Goal: Task Accomplishment & Management: Manage account settings

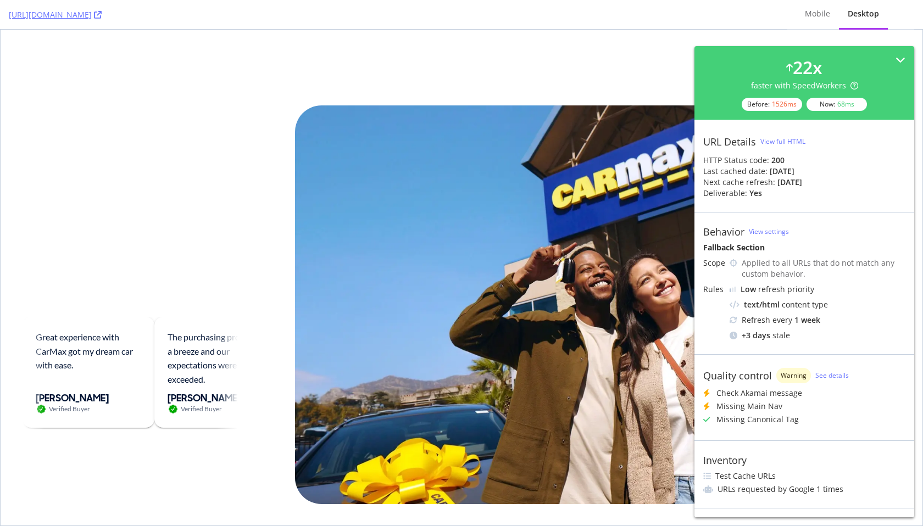
click at [281, 54] on div at bounding box center [462, 63] width 922 height 67
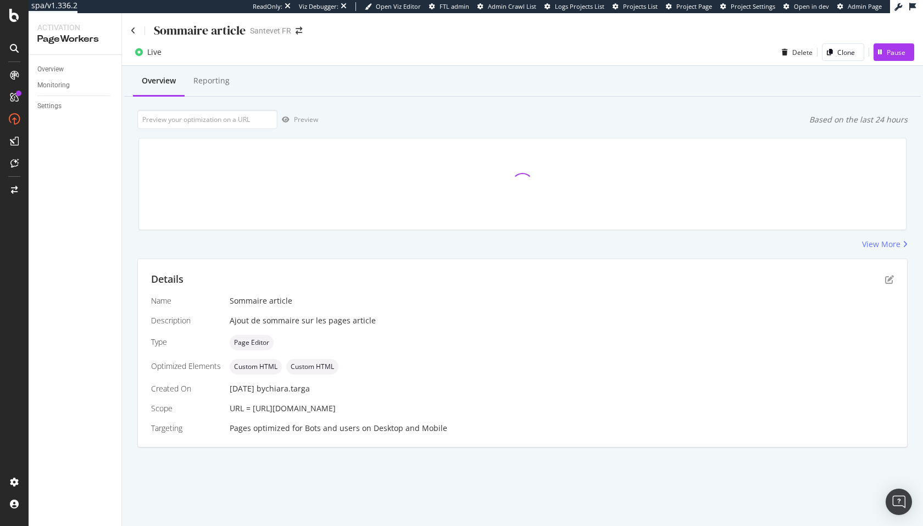
click at [257, 408] on span "URL = https://www.santevet.com/articles/comment-bien-voyager-en-avion-avec-son-…" at bounding box center [283, 408] width 106 height 10
click at [536, 403] on div "URL = https://www.santevet.com/articles/comment-bien-voyager-en-avion-avec-son-…" at bounding box center [562, 408] width 664 height 11
click at [336, 409] on span "URL = https://www.santevet.com/articles/comment-bien-voyager-en-avion-avec-son-…" at bounding box center [283, 408] width 106 height 10
click at [290, 416] on div "Name Sommaire article Description Ajout de sommaire sur les pages article Type …" at bounding box center [522, 365] width 743 height 138
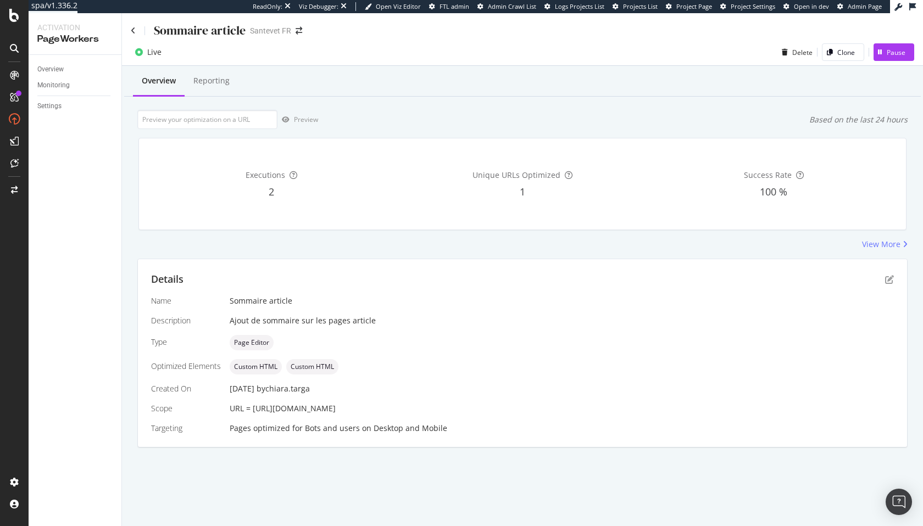
click at [257, 408] on span "URL = https://www.santevet.com/articles/comment-bien-voyager-en-avion-avec-son-…" at bounding box center [283, 408] width 106 height 10
click at [336, 409] on span "URL = https://www.santevet.com/articles/comment-bien-voyager-en-avion-avec-son-…" at bounding box center [283, 408] width 106 height 10
copy span "https://www.santevet.com/articles/comment-bien-voyager-en-avion-avec-son-chien"
click at [898, 281] on div "Details Name Sommaire article Description Ajout de sommaire sur les pages artic…" at bounding box center [522, 353] width 769 height 188
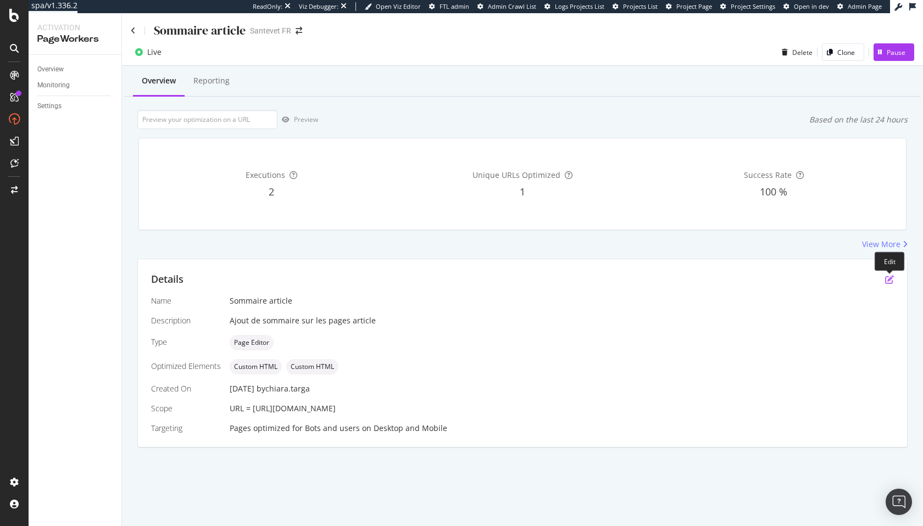
click at [887, 281] on icon "pen-to-square" at bounding box center [889, 279] width 9 height 9
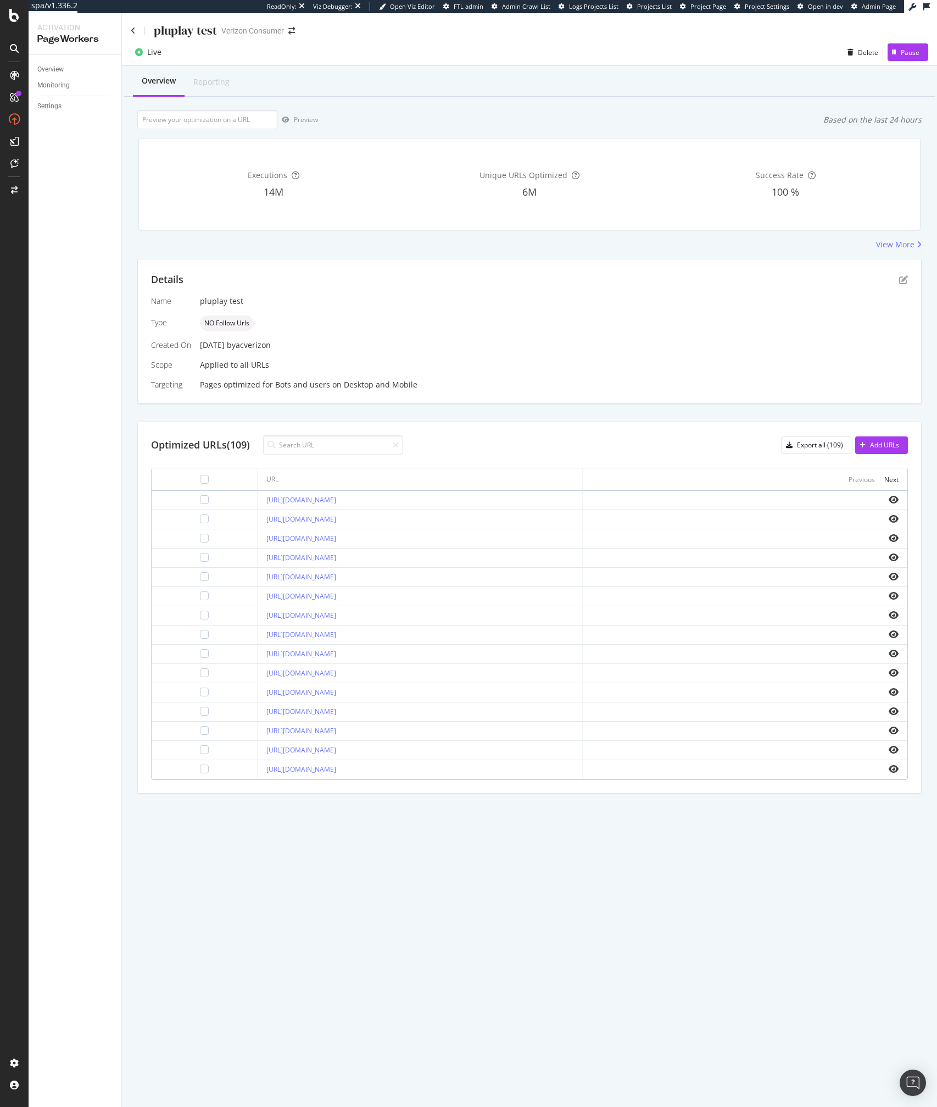
click at [209, 129] on div at bounding box center [207, 119] width 140 height 19
click at [212, 126] on input "url" at bounding box center [207, 119] width 140 height 19
paste input "https://www.verizon.com/plusplay/pdp/netflix"
type input "https://www.verizon.com/plusplay/pdp/netflix"
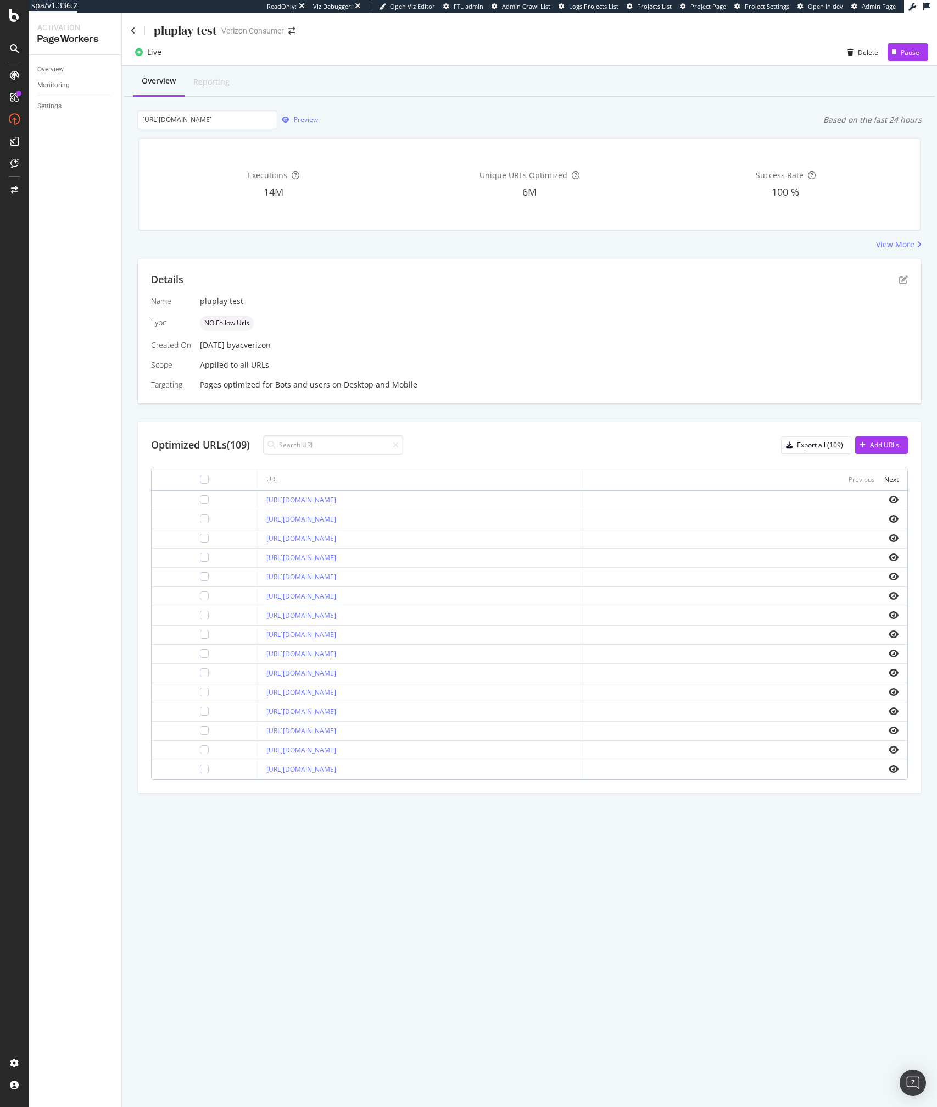
click at [291, 117] on div "button" at bounding box center [286, 119] width 16 height 7
click at [337, 434] on div "Optimized URLs (109) Export all (109) Add URLs URL Previous Next https://www.ve…" at bounding box center [530, 607] width 784 height 371
click at [326, 439] on input at bounding box center [333, 444] width 140 height 19
paste input "[URL][DOMAIN_NAME]"
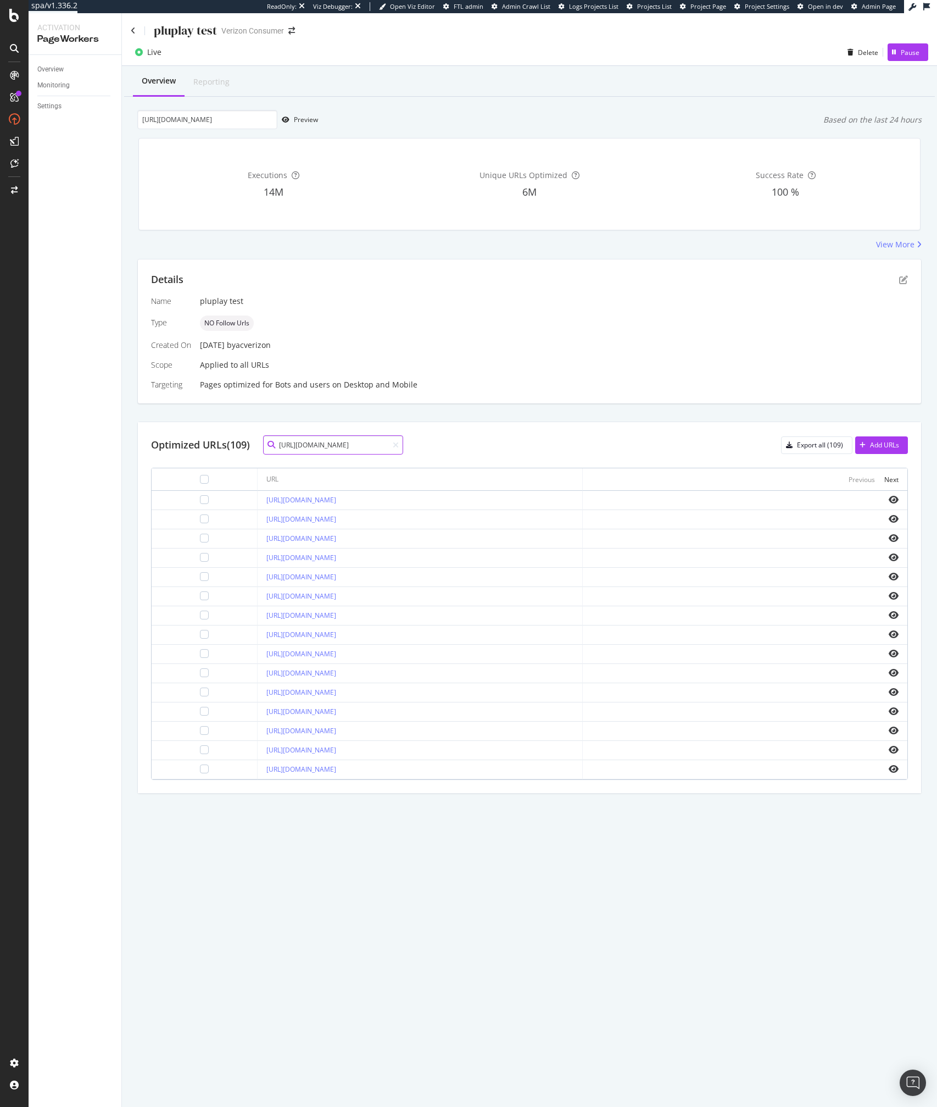
scroll to position [0, 32]
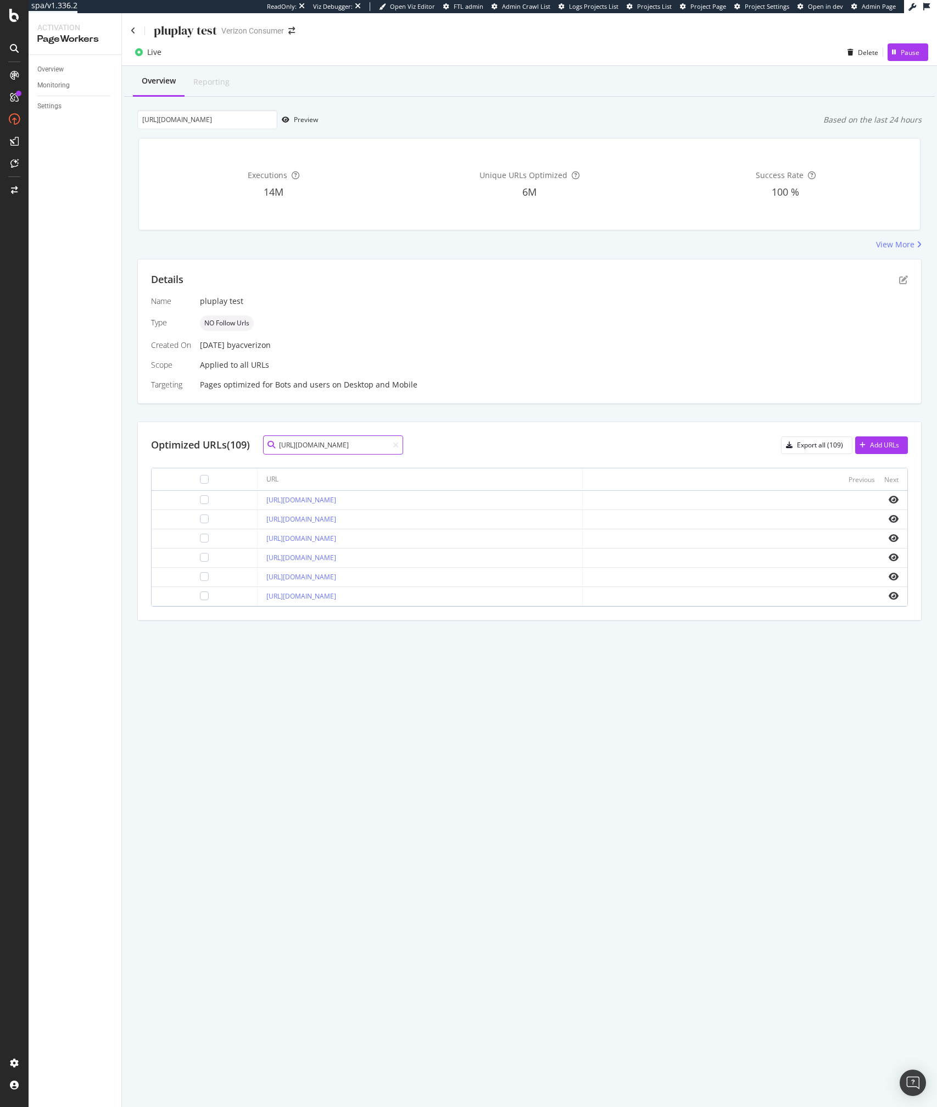
type input "[URL][DOMAIN_NAME]"
click at [641, 445] on div "Optimized URLs (109) https://www.verizon.com/plusplay/pdp/netflix Export all (1…" at bounding box center [529, 444] width 757 height 19
click at [903, 282] on icon "pen-to-square" at bounding box center [904, 279] width 9 height 9
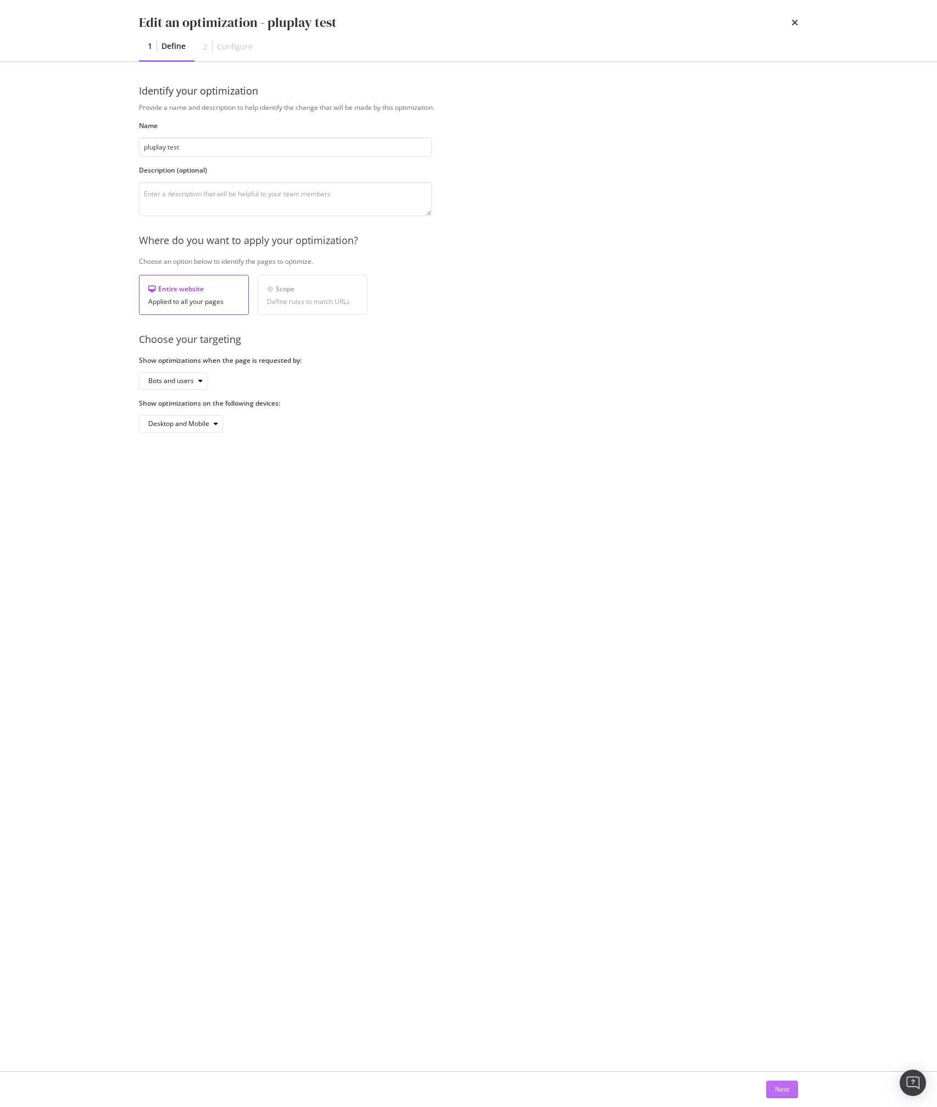
click at [781, 1085] on div "Next" at bounding box center [782, 1088] width 14 height 9
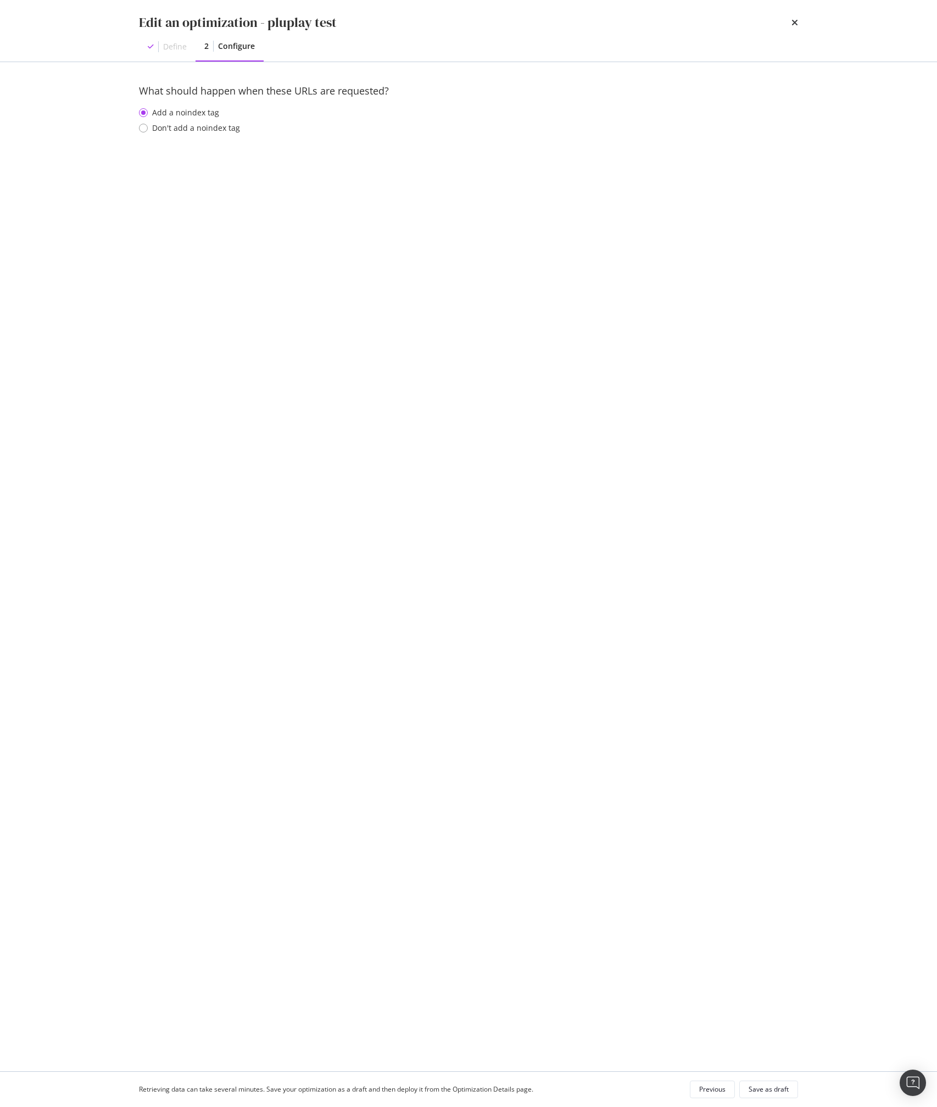
click at [617, 970] on div "What should happen when these URLs are requested? Add a noindex tag Don't add a…" at bounding box center [468, 566] width 659 height 965
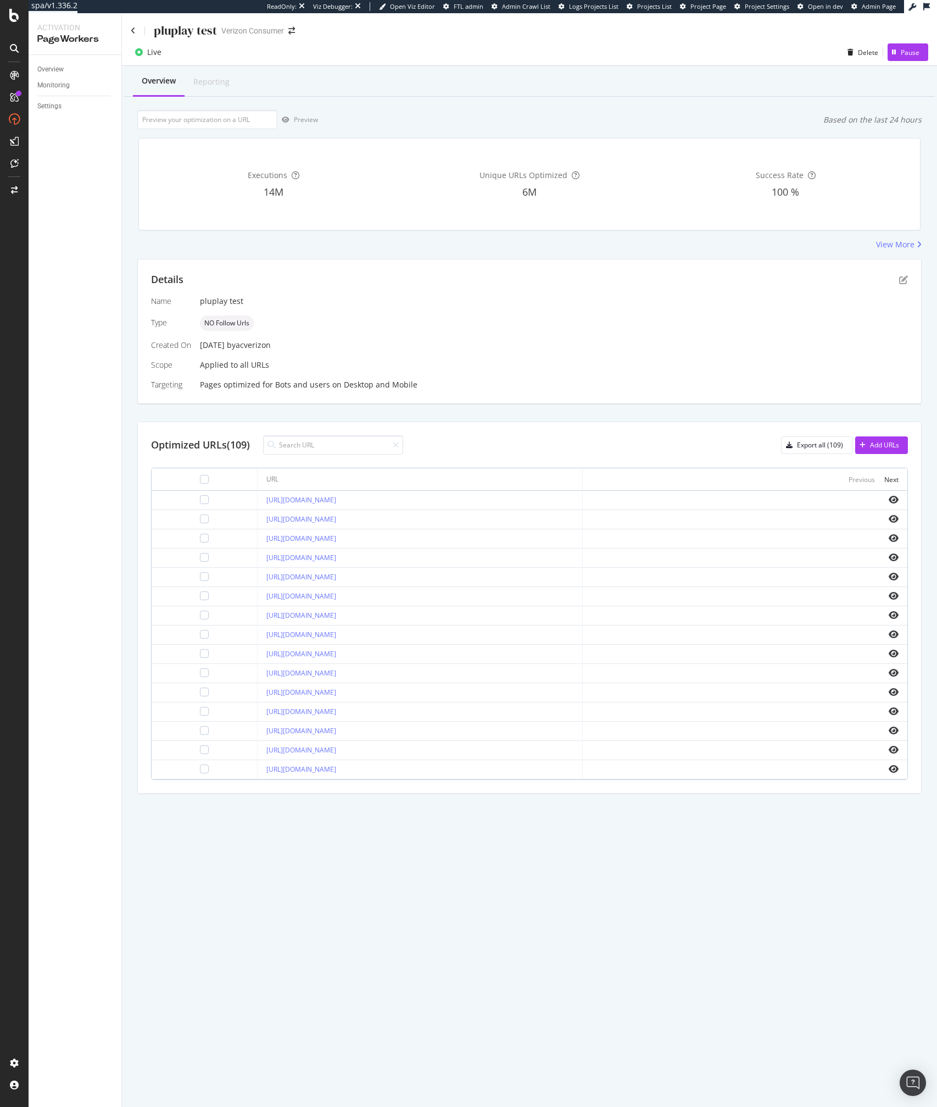
click at [901, 478] on th "Previous Next" at bounding box center [745, 479] width 325 height 23
click at [892, 478] on div "Next" at bounding box center [892, 479] width 14 height 9
click at [898, 478] on div "Next" at bounding box center [892, 479] width 14 height 9
click at [890, 690] on icon "eye" at bounding box center [894, 691] width 10 height 9
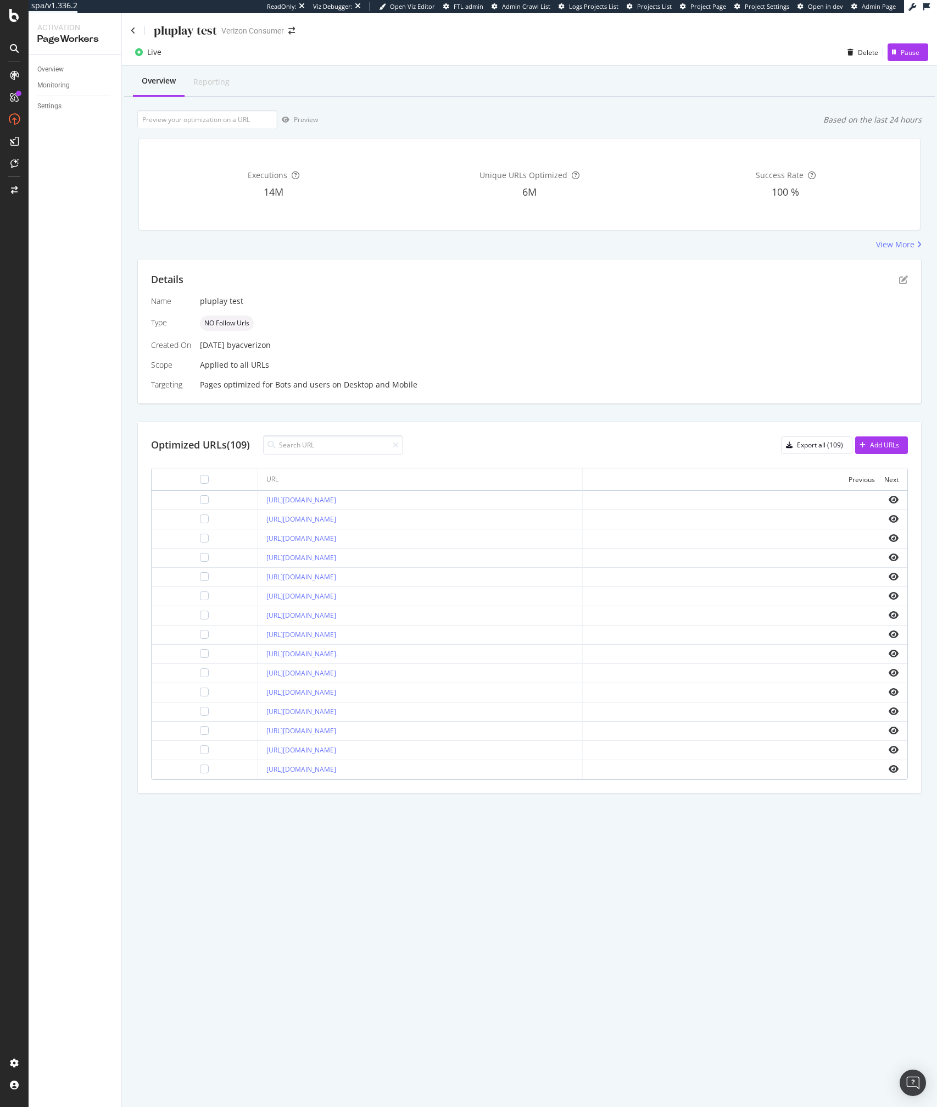
click at [658, 371] on div "Name pluplay test Type NO Follow Urls Created On 31 Jul. 2025 by acverizon Scop…" at bounding box center [529, 343] width 757 height 95
copy link "https://www.verizon.com/plusplay/pdp/marquee-tv/"
click at [546, 329] on div "NO Follow Urls" at bounding box center [554, 322] width 708 height 15
click at [903, 282] on icon "pen-to-square" at bounding box center [904, 279] width 9 height 9
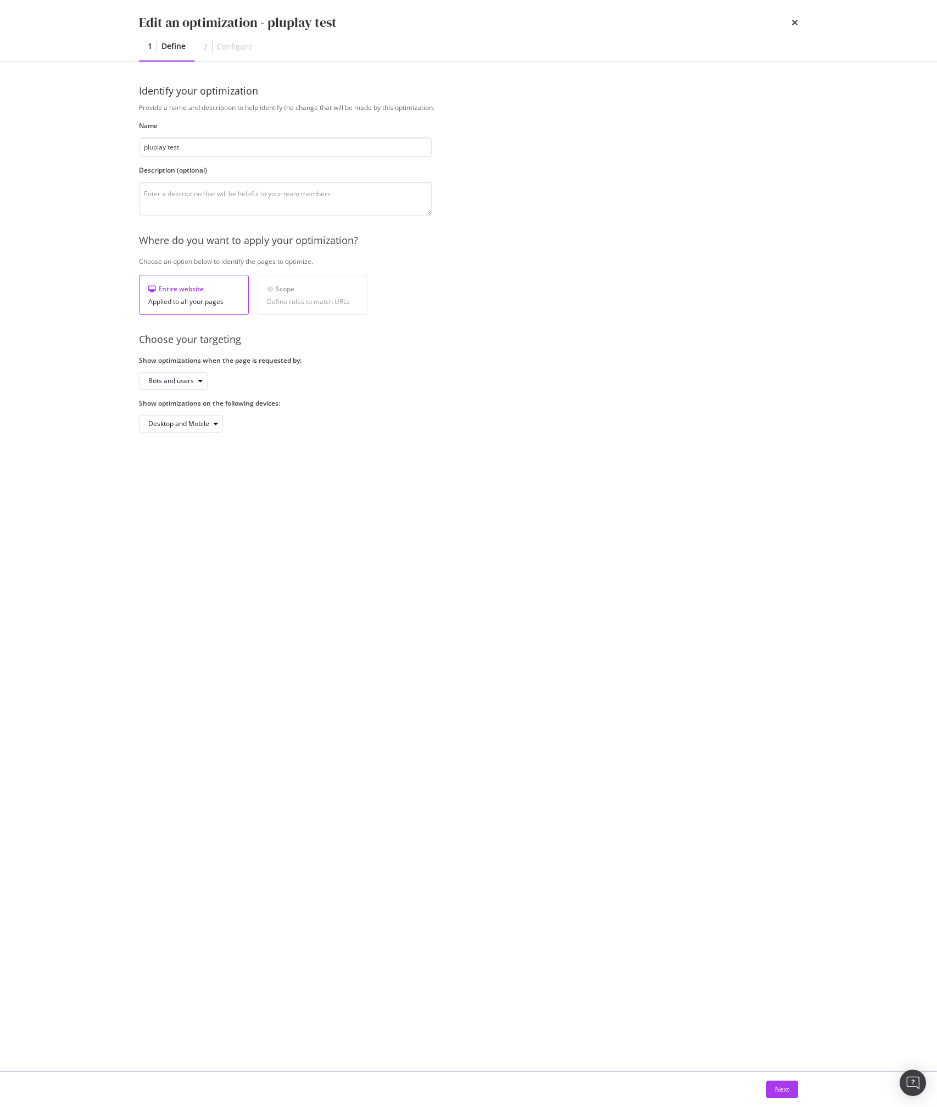
click at [791, 23] on div "Edit an optimization - pluplay test" at bounding box center [468, 22] width 659 height 19
click at [794, 23] on icon "times" at bounding box center [795, 22] width 7 height 9
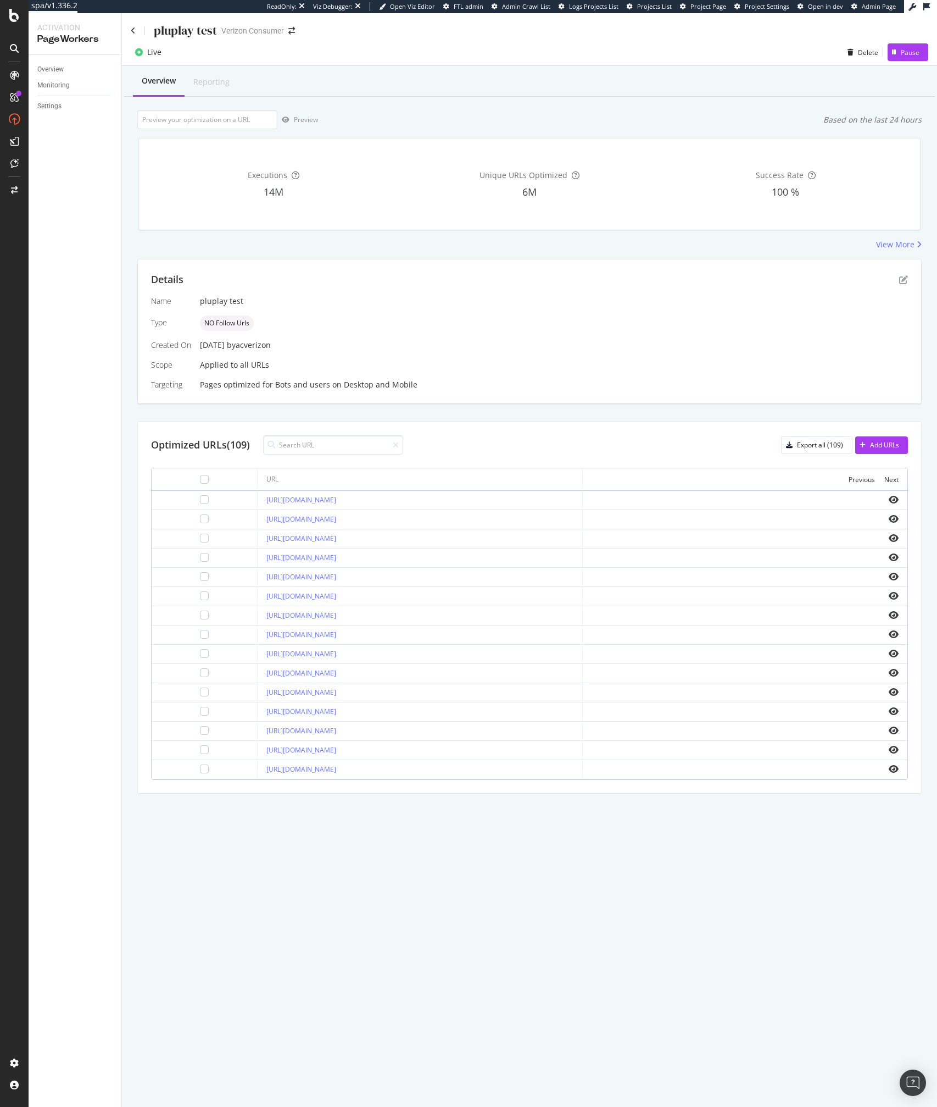
click at [604, 401] on div "Details Name pluplay test Type NO Follow Urls Created On 31 Jul. 2025 by acveri…" at bounding box center [530, 331] width 784 height 144
click at [499, 273] on div "Details" at bounding box center [529, 280] width 757 height 14
click at [450, 129] on div "Preview Based on the last 24 hours" at bounding box center [529, 119] width 785 height 19
click at [475, 421] on div "Optimized URLs (109) Export all (109) Add URLs URL Previous Next https://www.ve…" at bounding box center [529, 607] width 785 height 372
click at [597, 935] on div "pluplay test Verizon Consumer Live Delete Pause Overview Reporting Preview Base…" at bounding box center [529, 560] width 815 height 1094
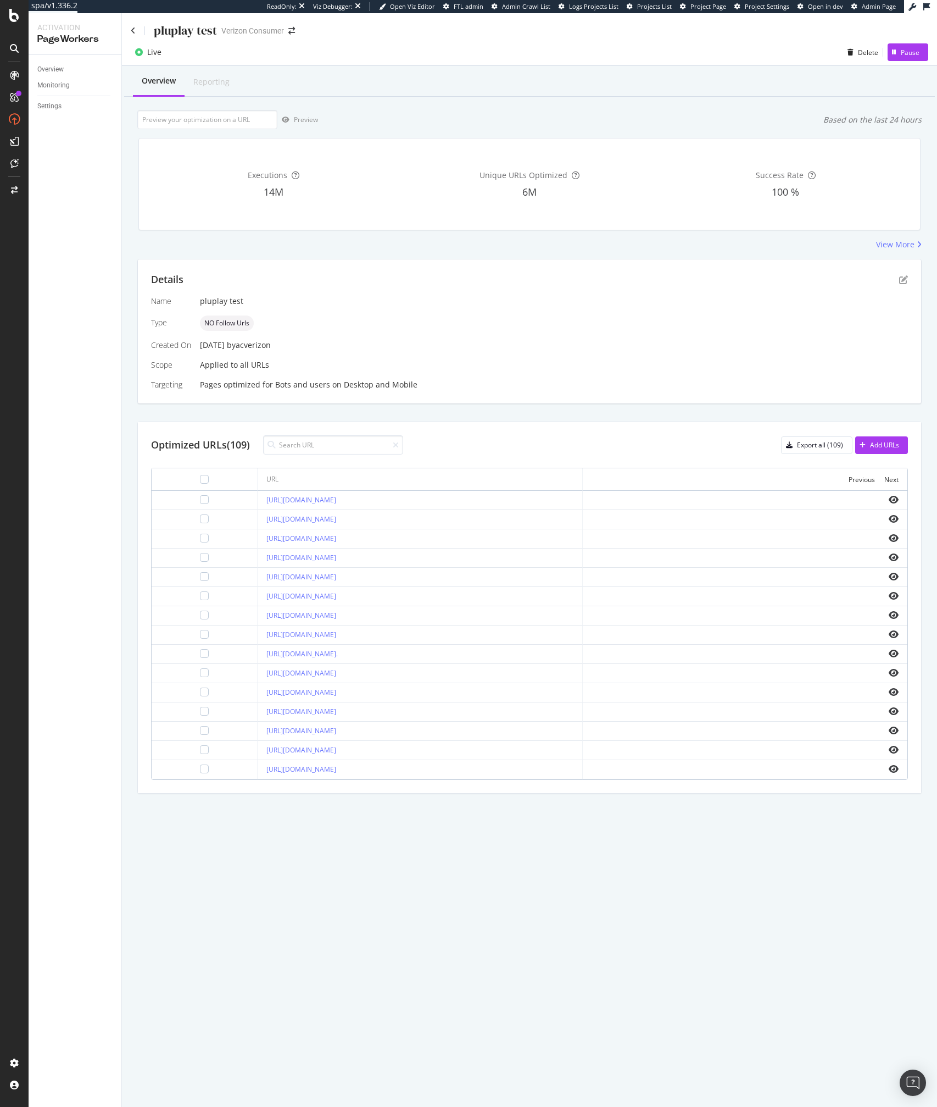
click at [406, 258] on div "Overview Reporting Preview Based on the last 24 hours Executions 14M Unique URL…" at bounding box center [529, 449] width 815 height 766
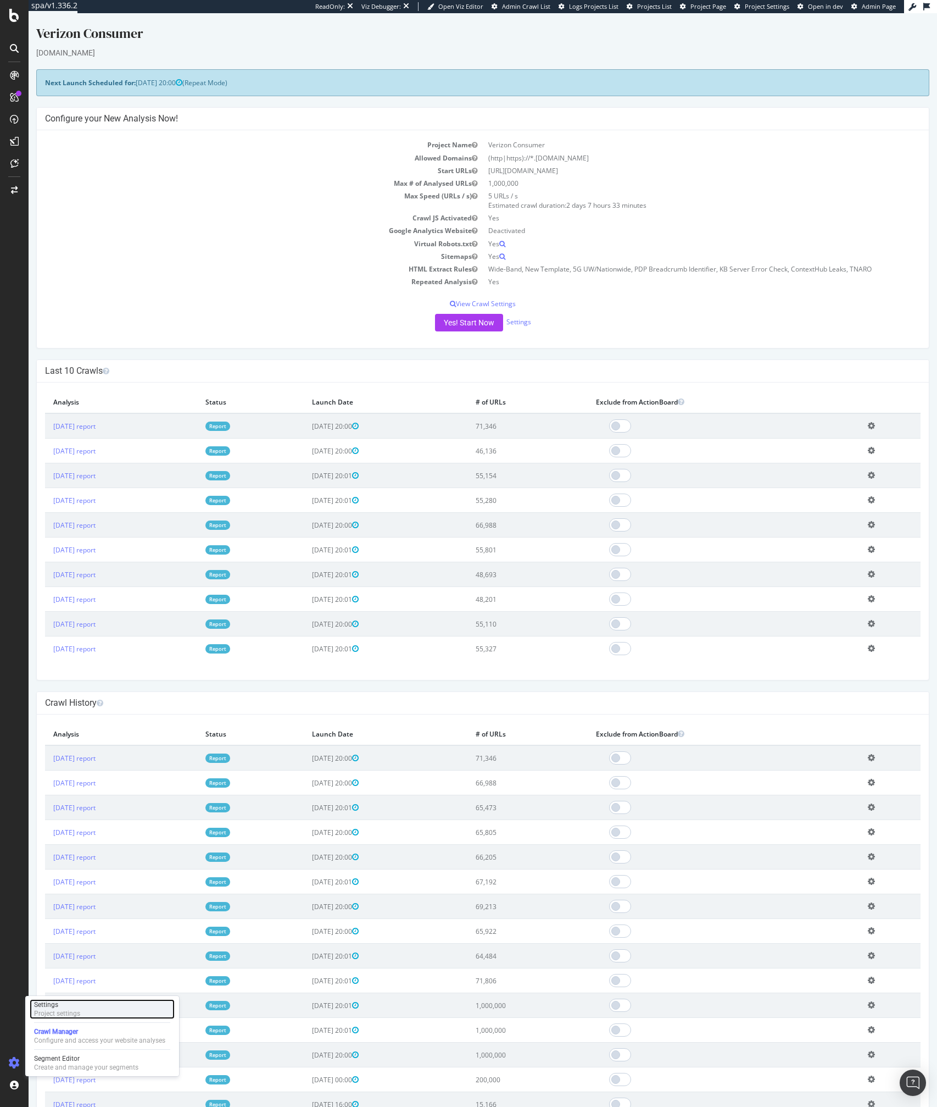
click at [64, 1013] on div "Project settings" at bounding box center [57, 1013] width 46 height 9
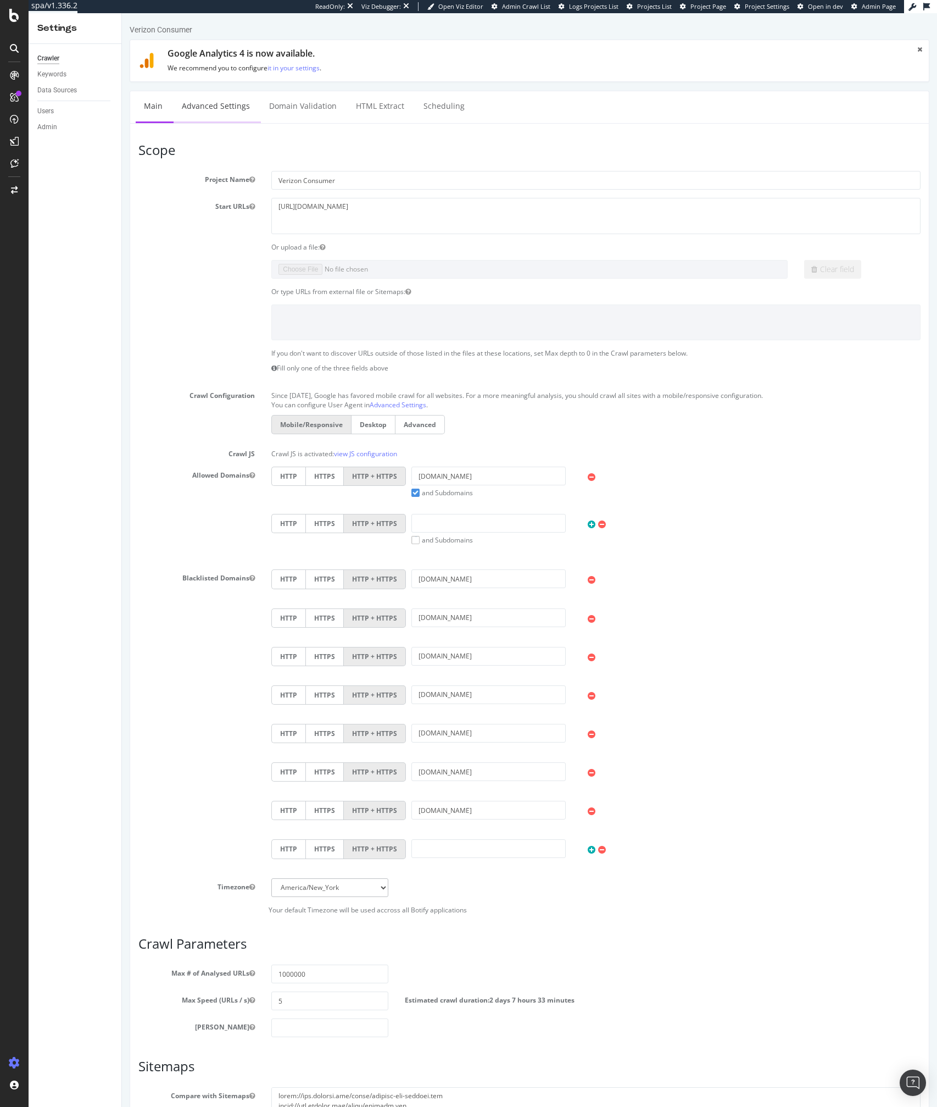
click at [223, 102] on link "Advanced Settings" at bounding box center [216, 106] width 85 height 30
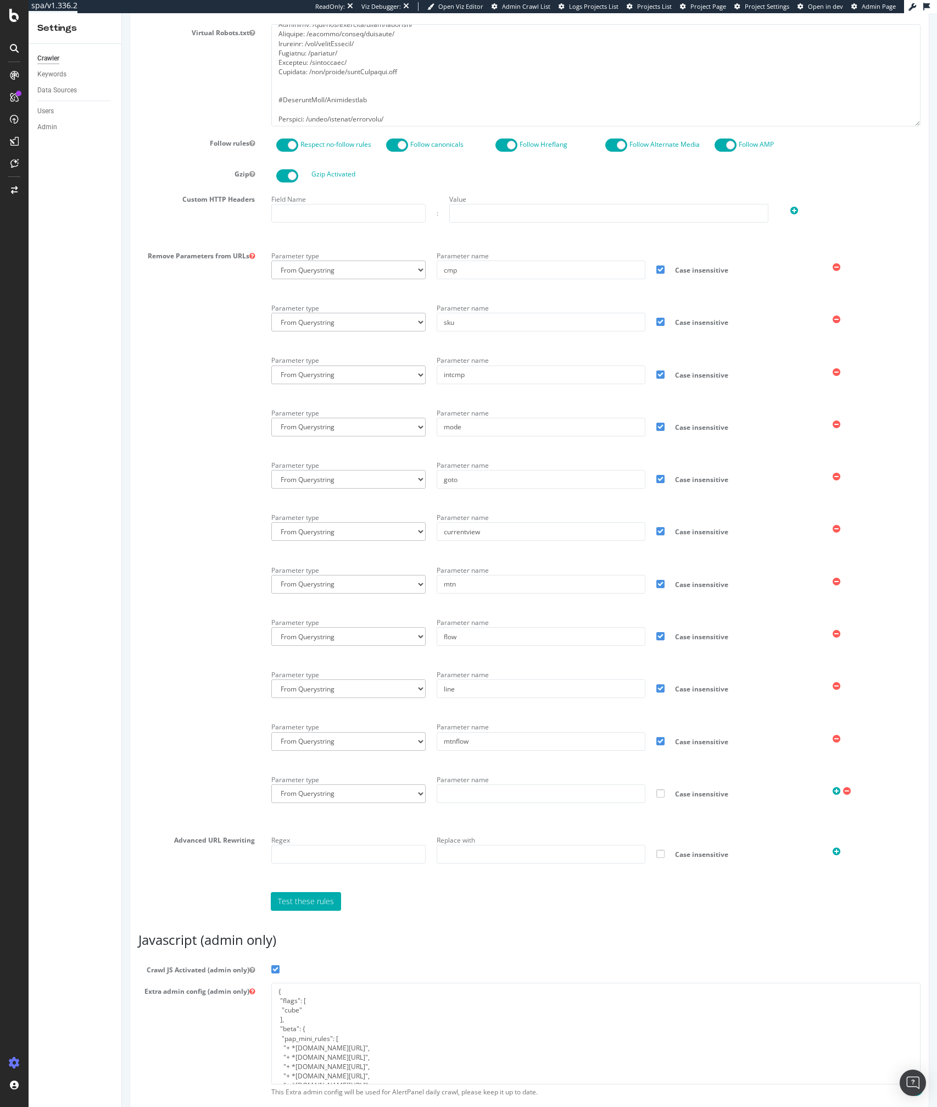
scroll to position [642, 0]
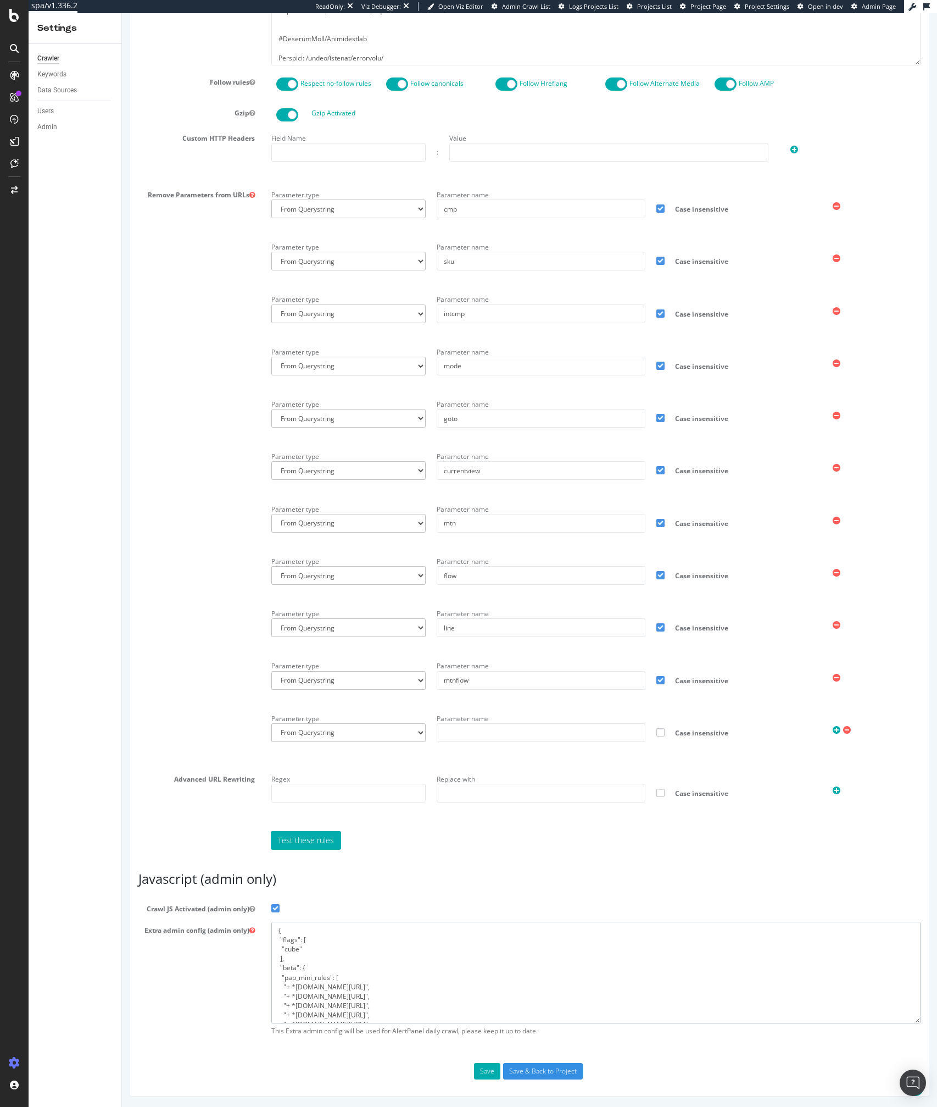
click at [366, 998] on textarea "{ "flags": [ "cube" ], "beta": { "pap_mini_rules": [ "+ *vzw.com/*", "+ *conten…" at bounding box center [596, 973] width 650 height 102
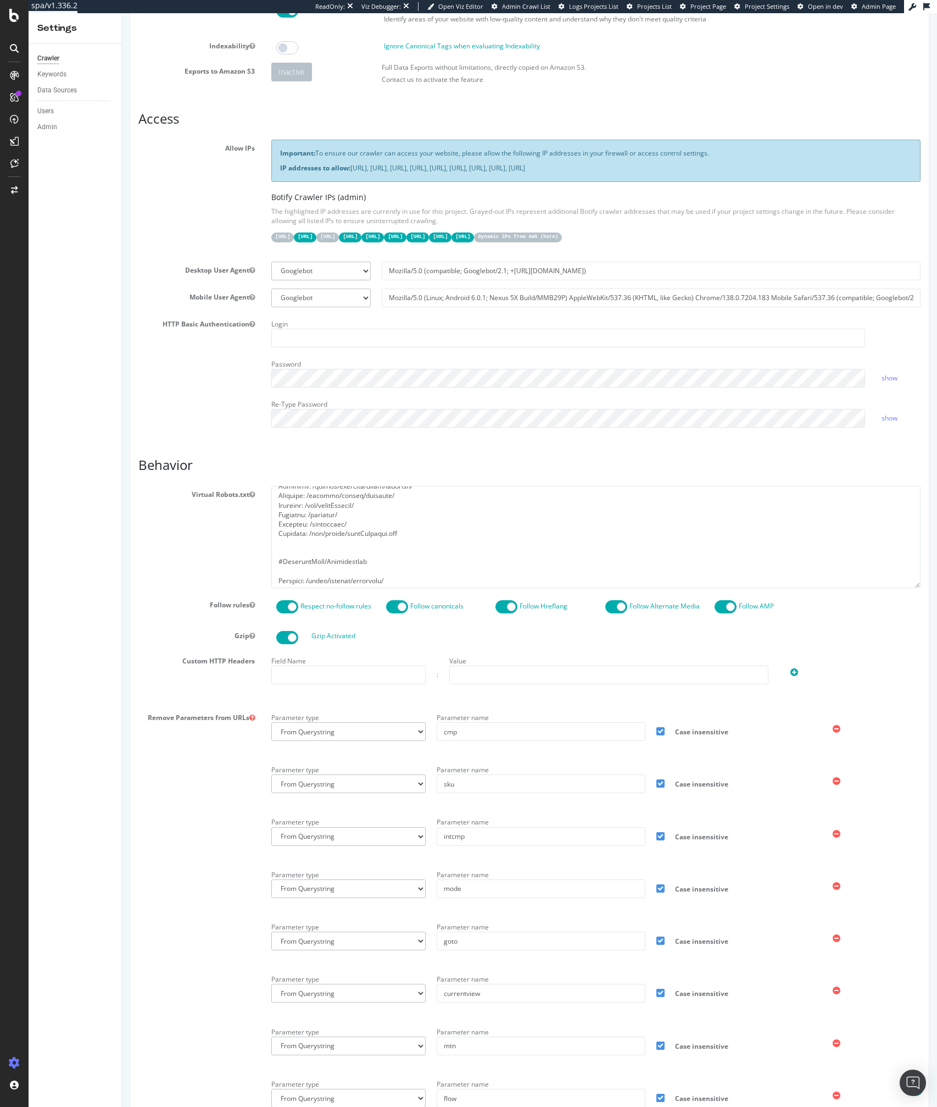
scroll to position [0, 0]
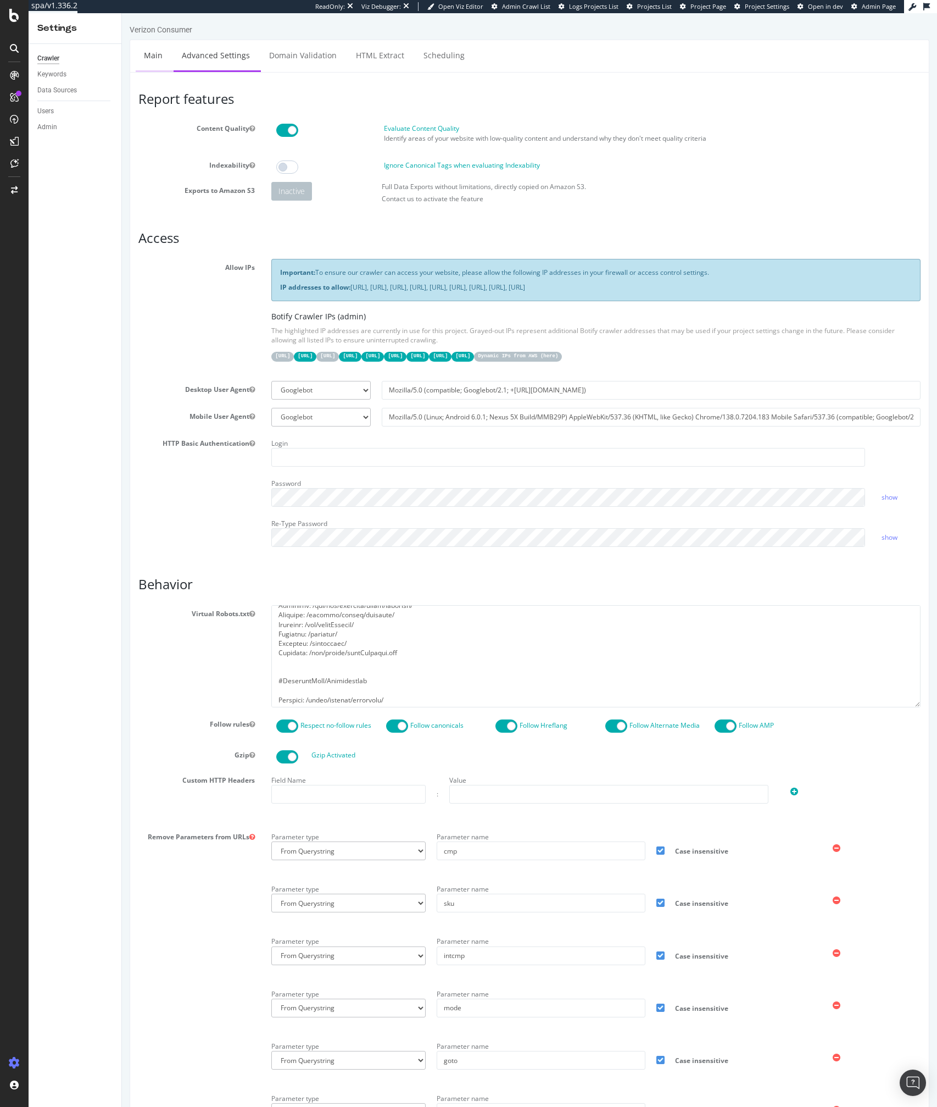
click at [154, 64] on link "Main" at bounding box center [153, 55] width 35 height 30
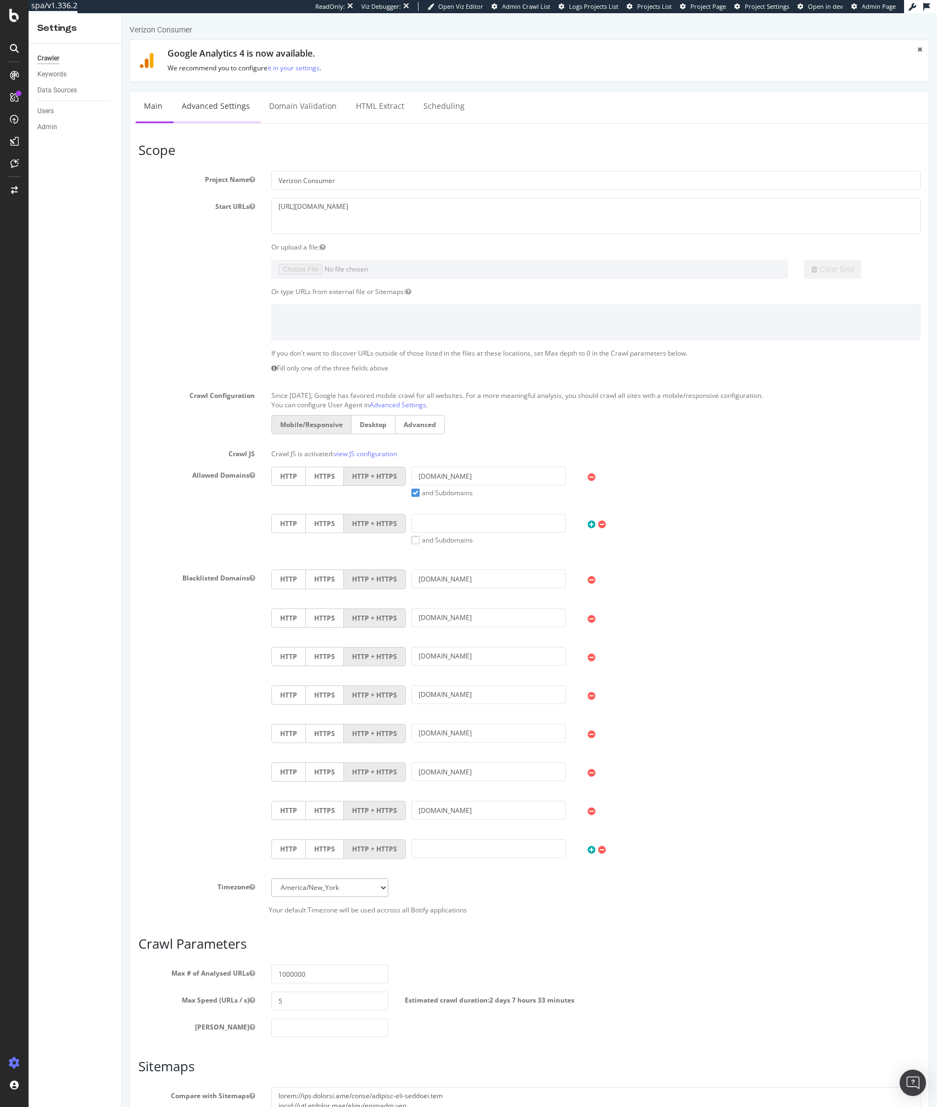
click at [199, 113] on link "Advanced Settings" at bounding box center [216, 106] width 85 height 30
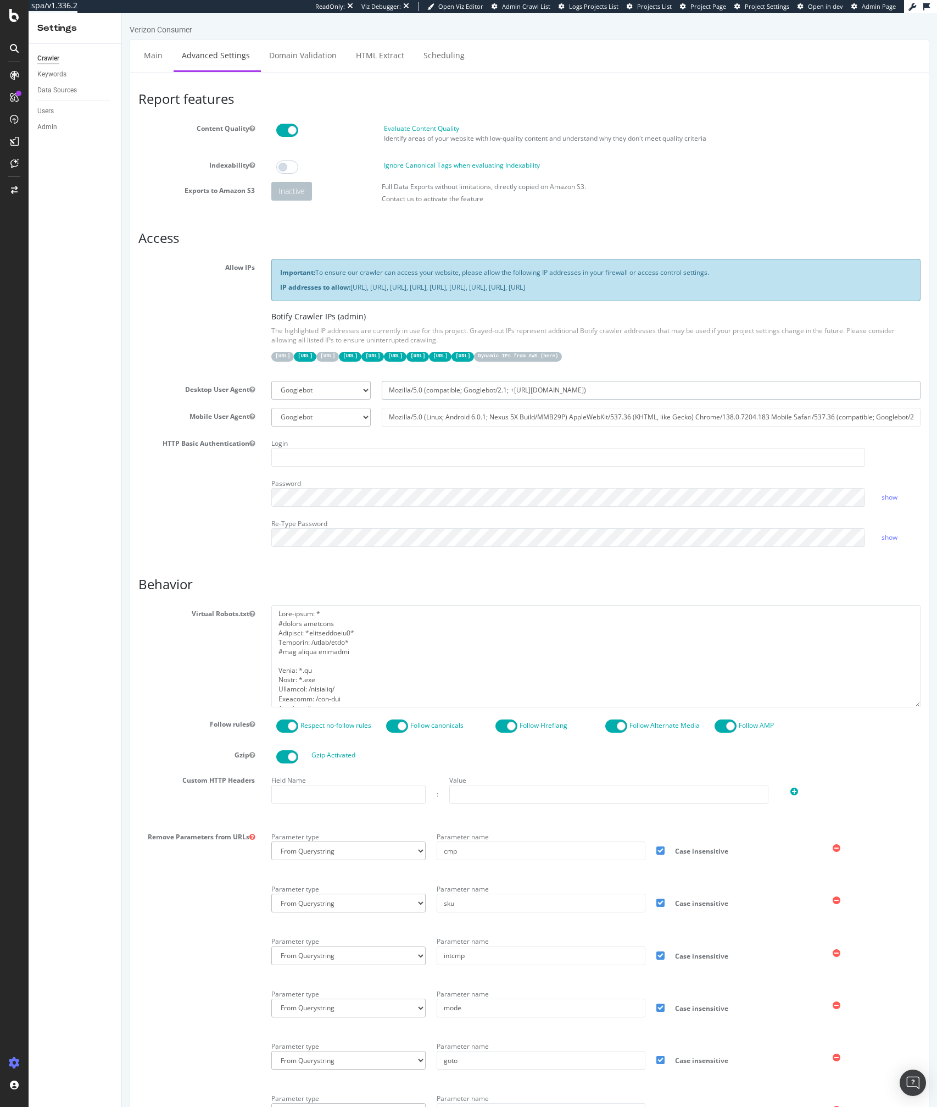
click at [439, 398] on input "Mozilla/5.0 (compatible; Googlebot/2.1; +[URL][DOMAIN_NAME])" at bounding box center [651, 390] width 539 height 19
select select
click at [331, 56] on link "Domain Validation" at bounding box center [303, 55] width 84 height 30
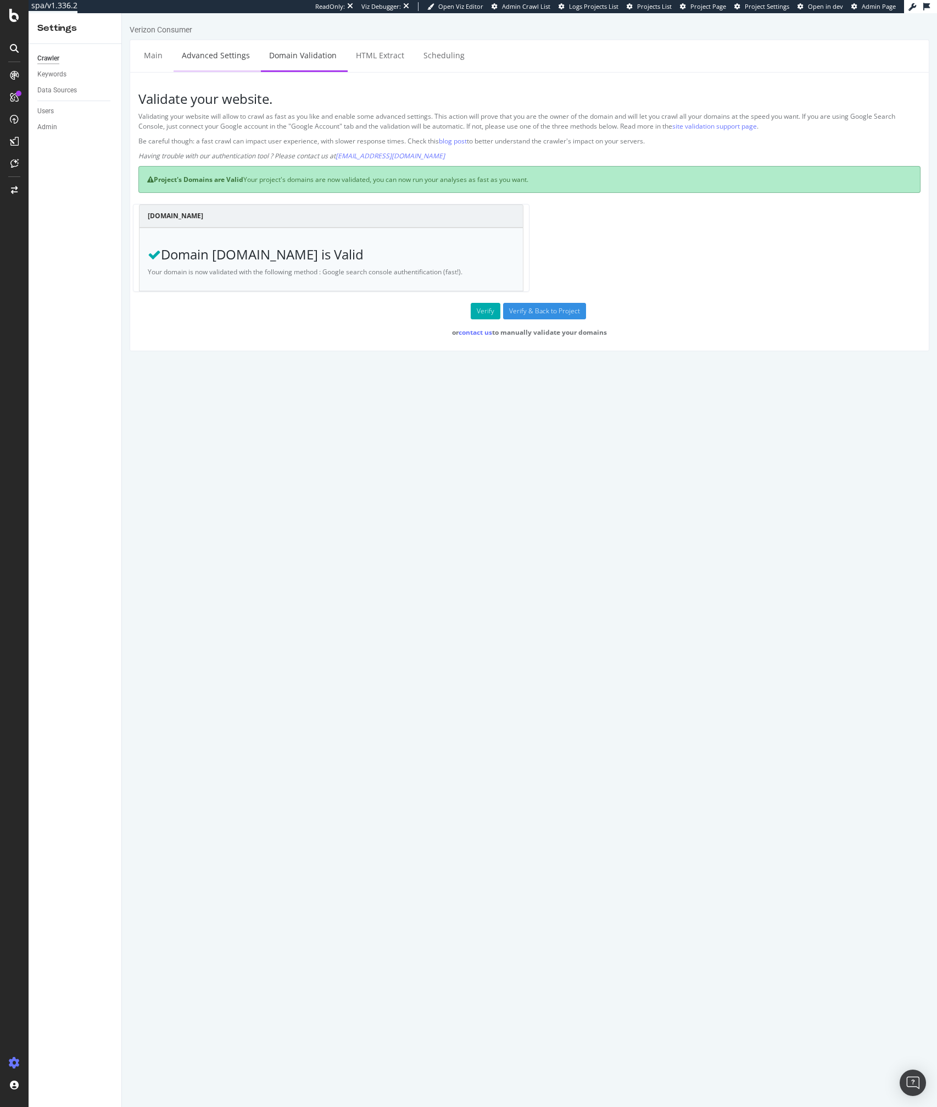
click at [182, 55] on link "Advanced Settings" at bounding box center [216, 55] width 85 height 30
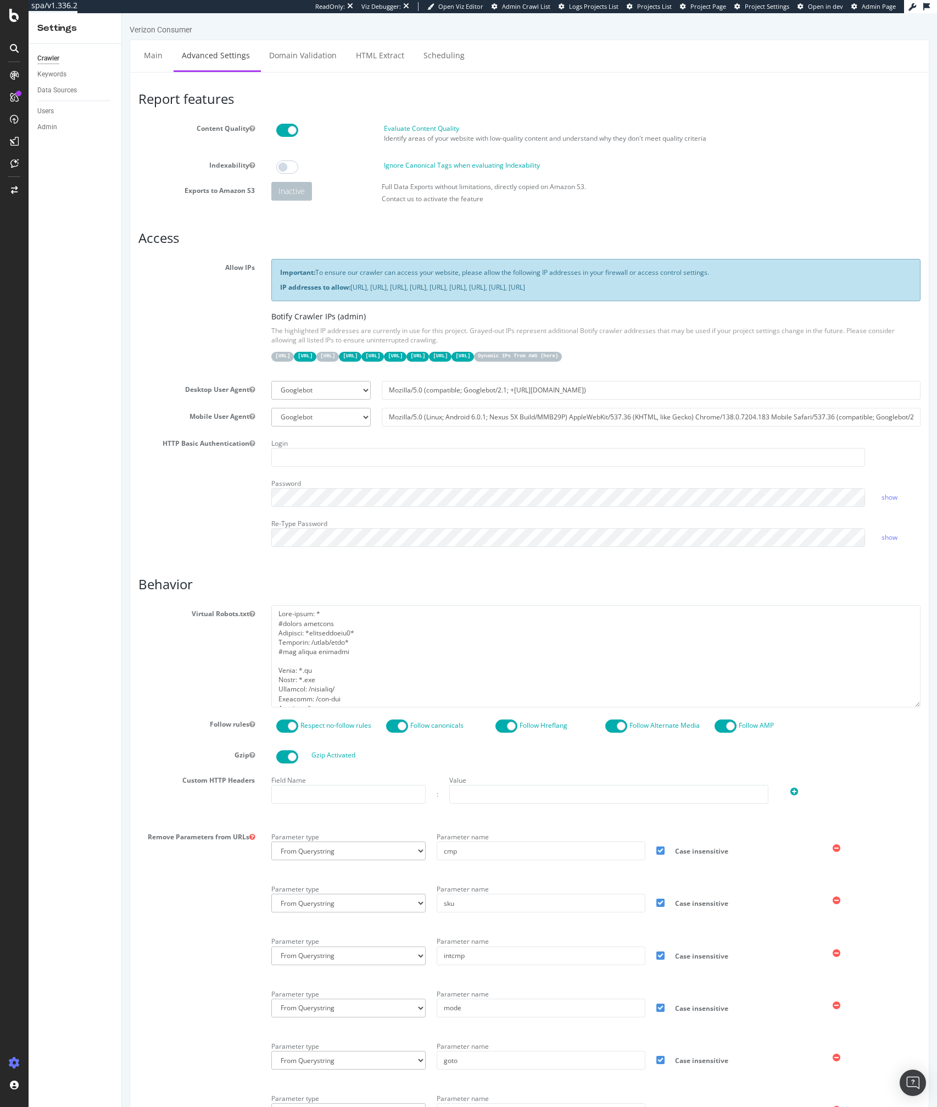
click at [154, 431] on section "Allow IPs Important: To ensure our crawler can access your website, please allo…" at bounding box center [529, 407] width 783 height 296
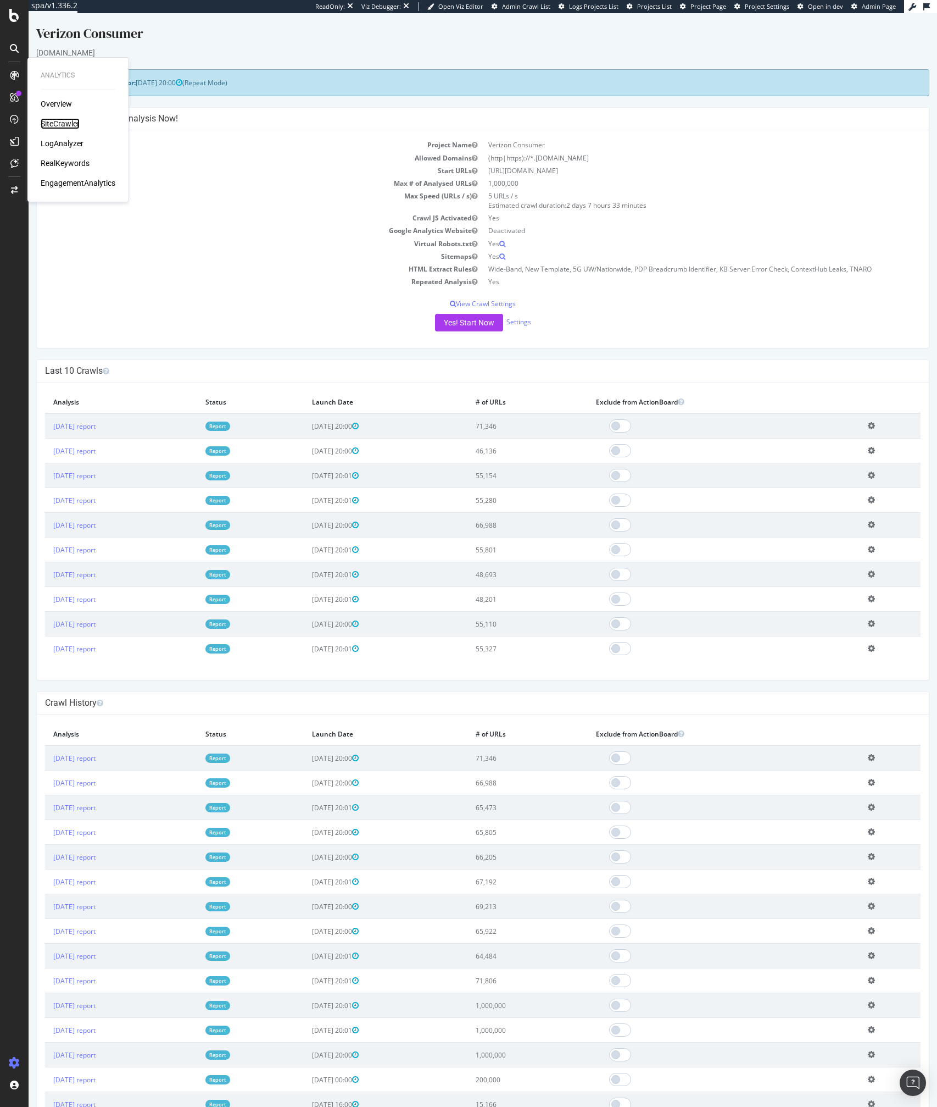
click at [60, 119] on div "SiteCrawler" at bounding box center [60, 123] width 39 height 11
